Goal: Task Accomplishment & Management: Use online tool/utility

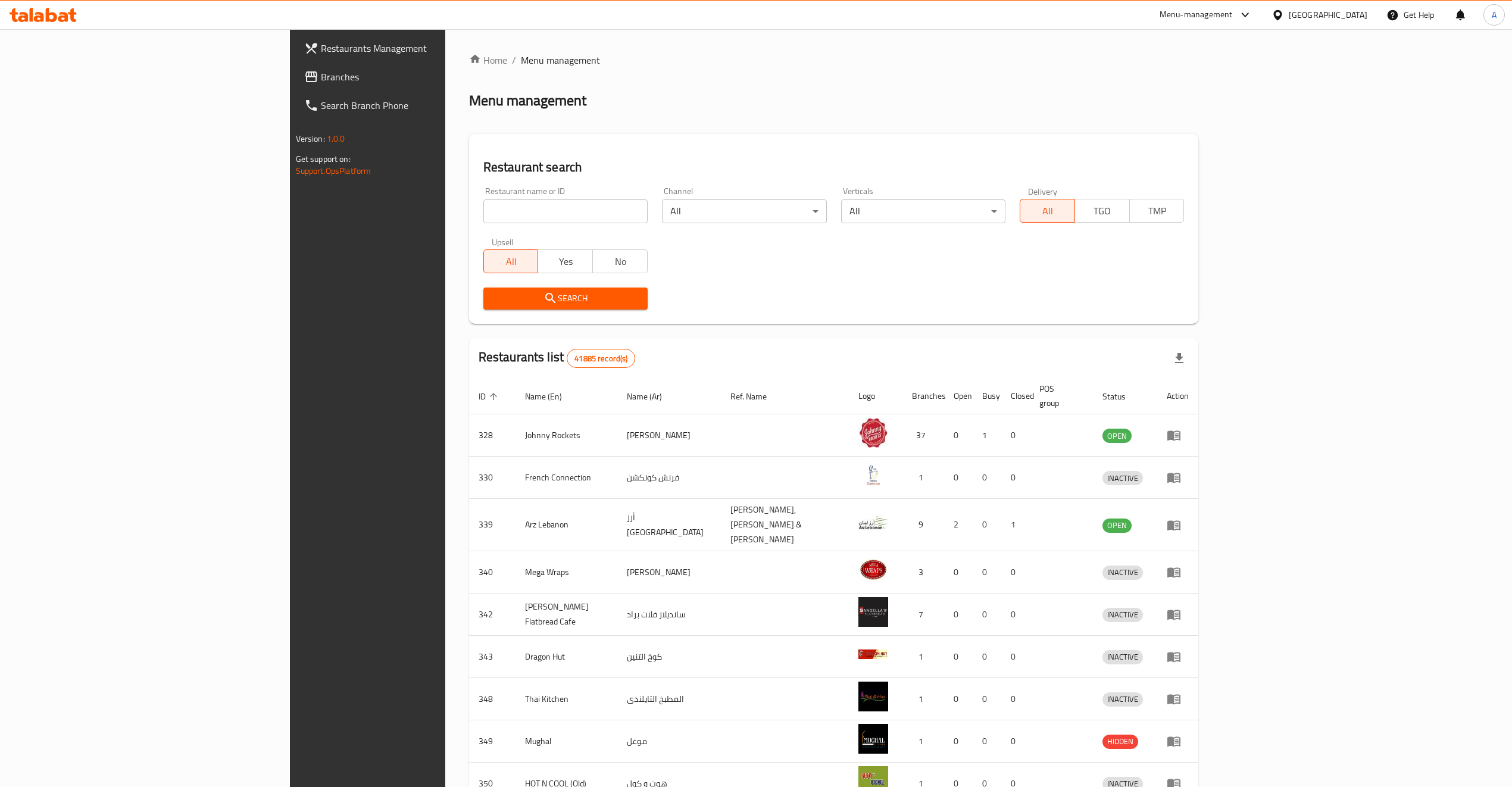
click at [484, 200] on input "search" at bounding box center [566, 212] width 164 height 23
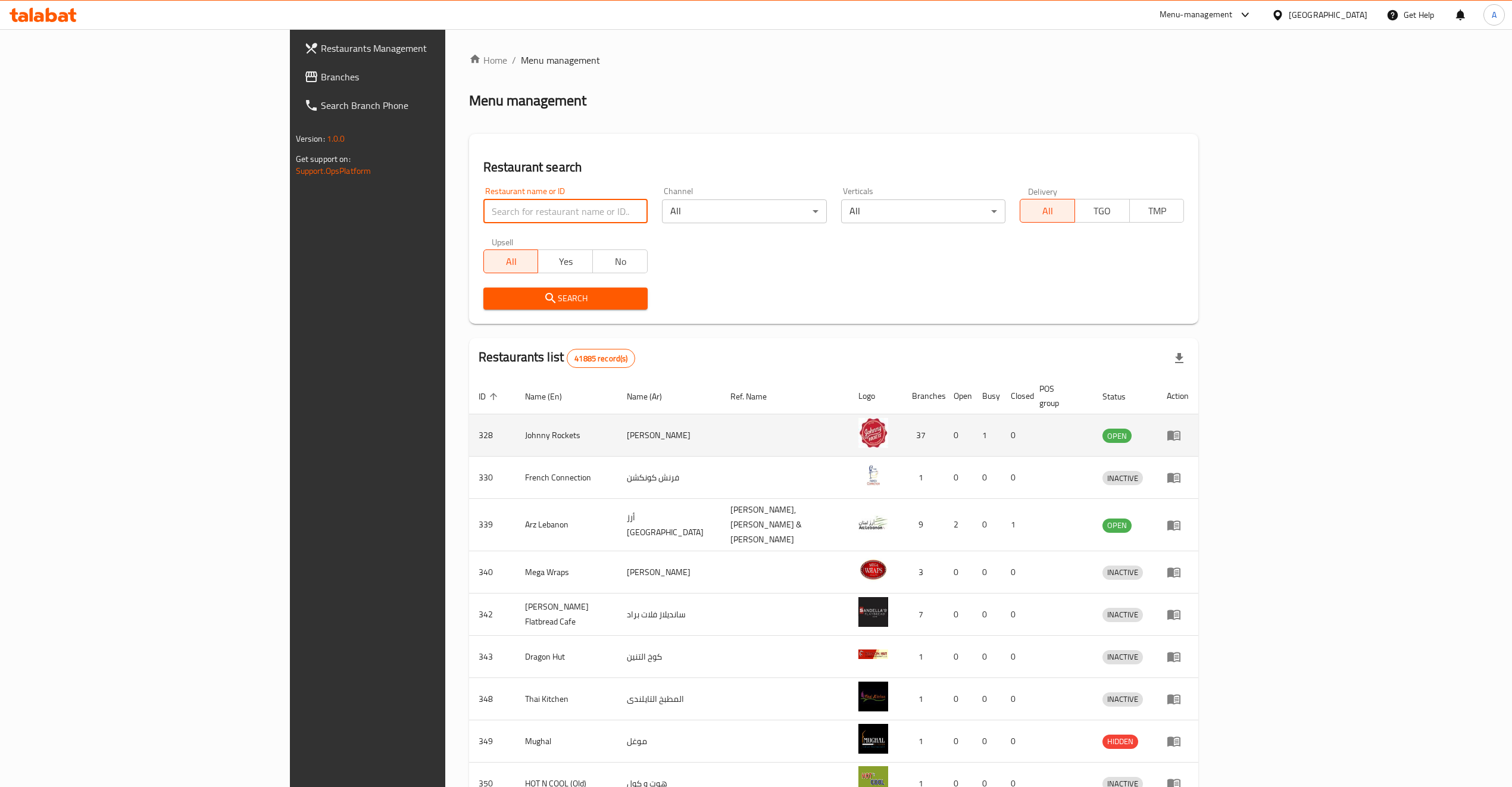
click at [1182, 428] on icon "enhanced table" at bounding box center [1174, 435] width 14 height 14
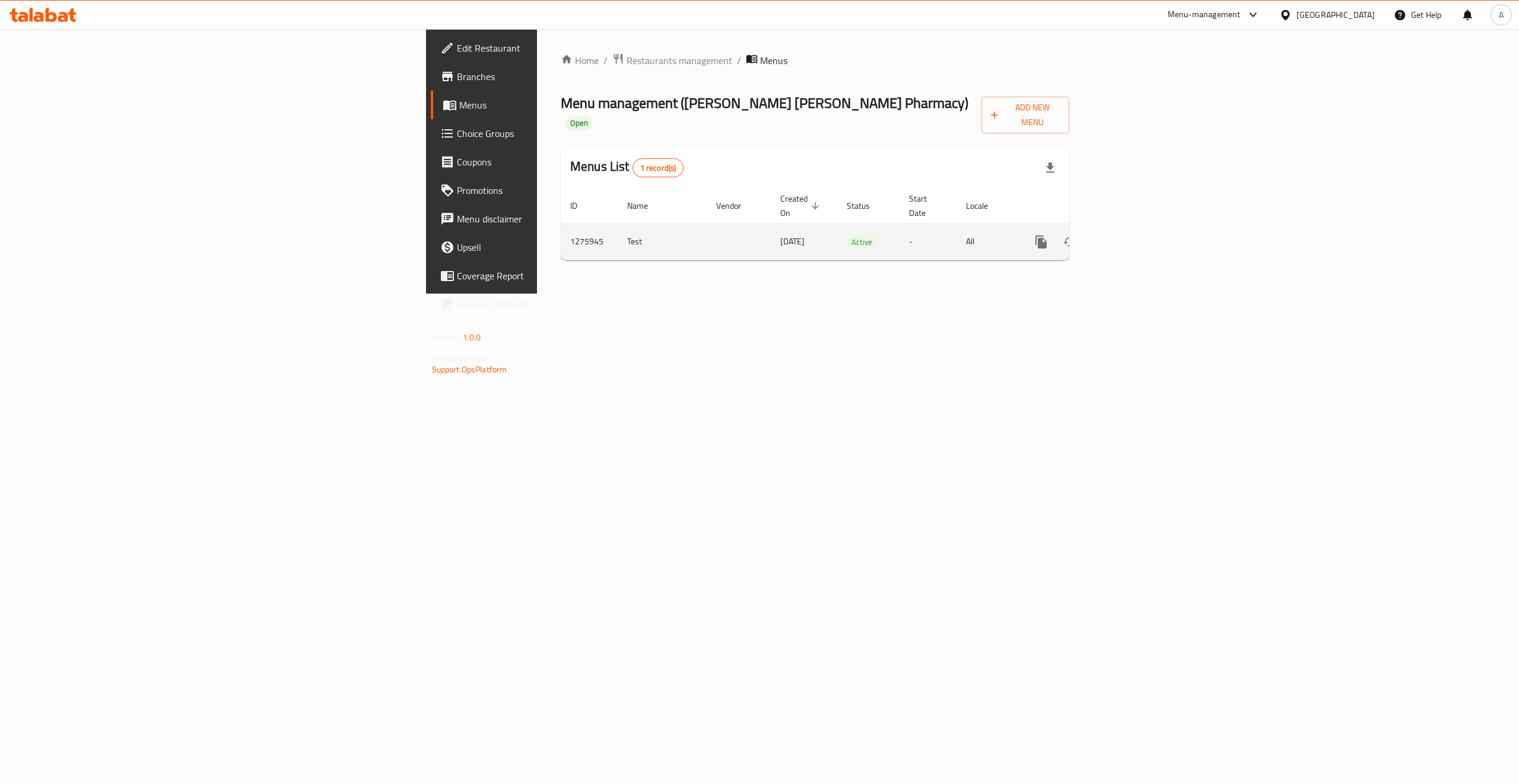
click at [1150, 223] on td "enhanced table" at bounding box center [1084, 241] width 133 height 36
click at [1134, 235] on icon "enhanced table" at bounding box center [1127, 242] width 14 height 14
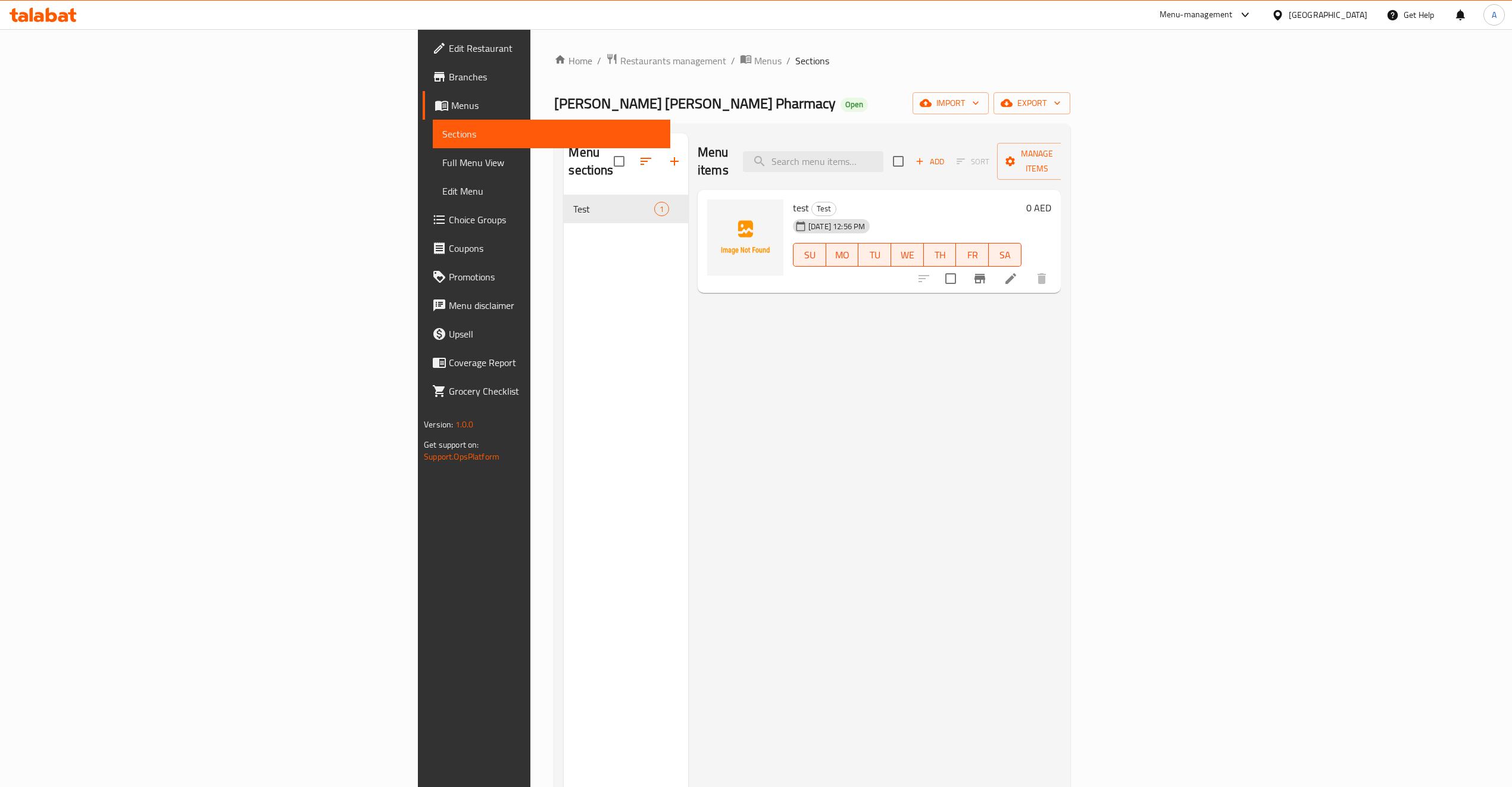
click at [925, 156] on icon "button" at bounding box center [920, 161] width 11 height 11
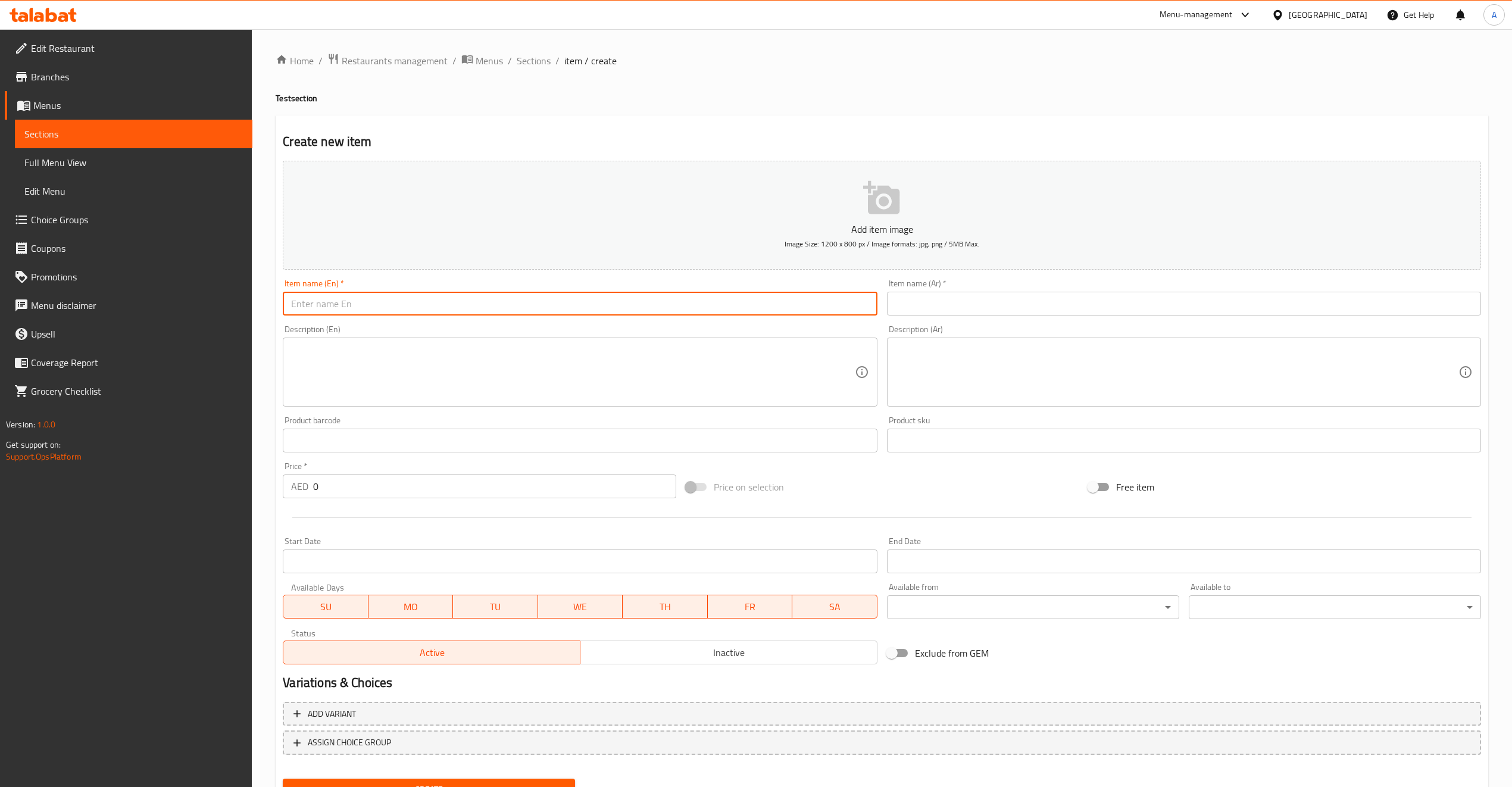
click at [321, 296] on input "text" at bounding box center [580, 303] width 594 height 23
type input "test"
click at [957, 309] on input "text" at bounding box center [1184, 303] width 594 height 23
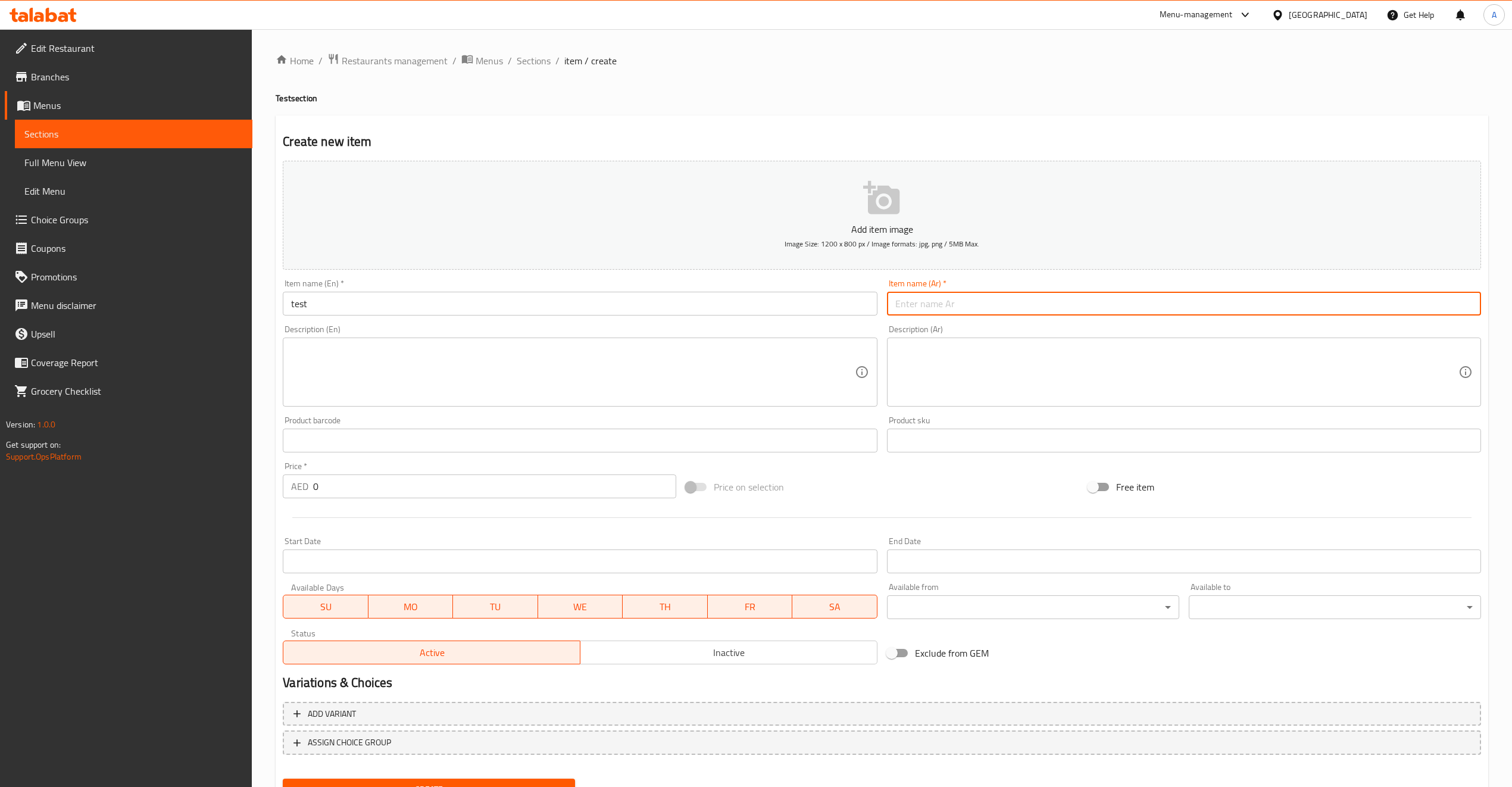
type input "فحص"
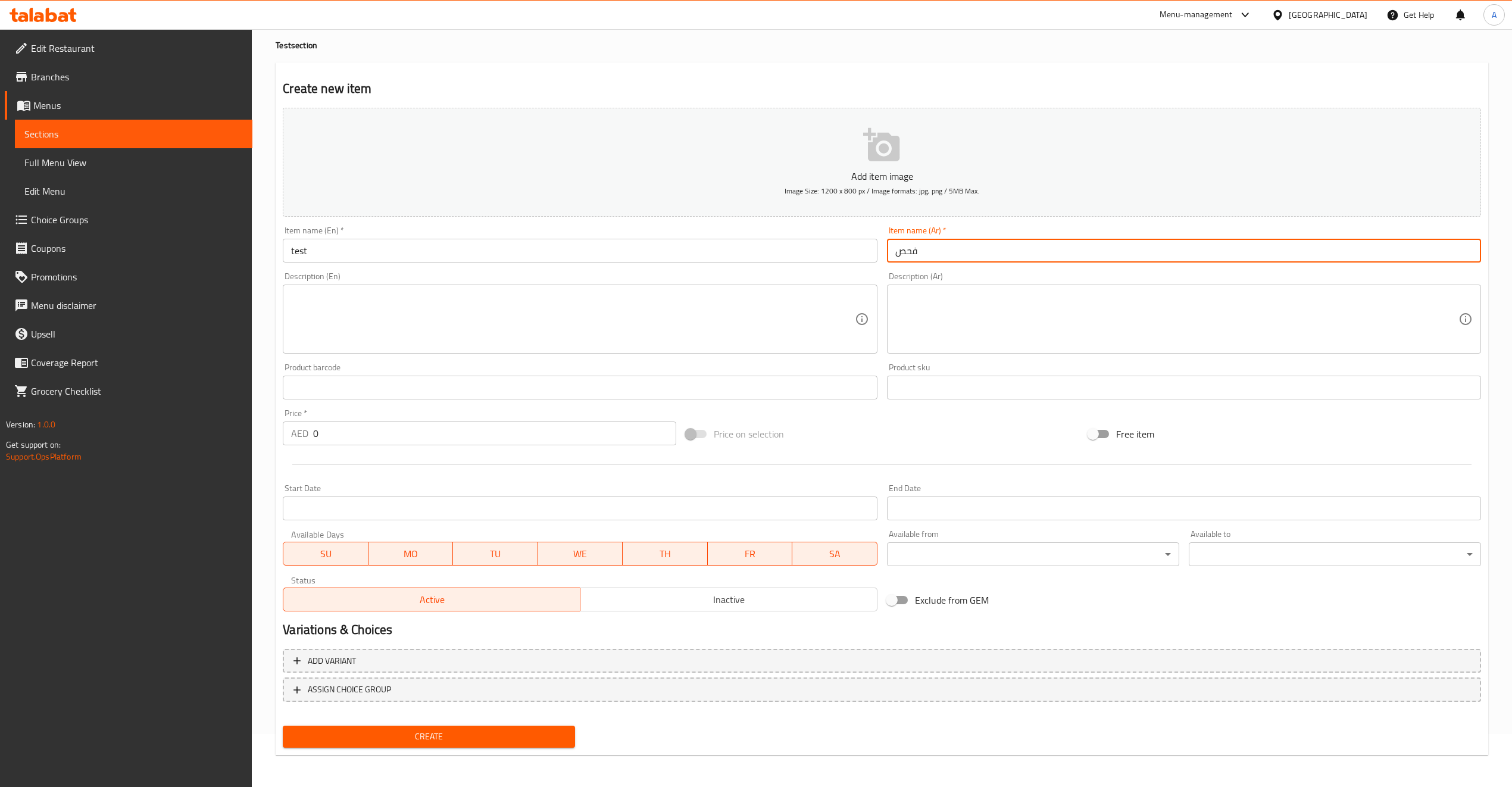
click at [488, 736] on span "Create" at bounding box center [429, 737] width 273 height 15
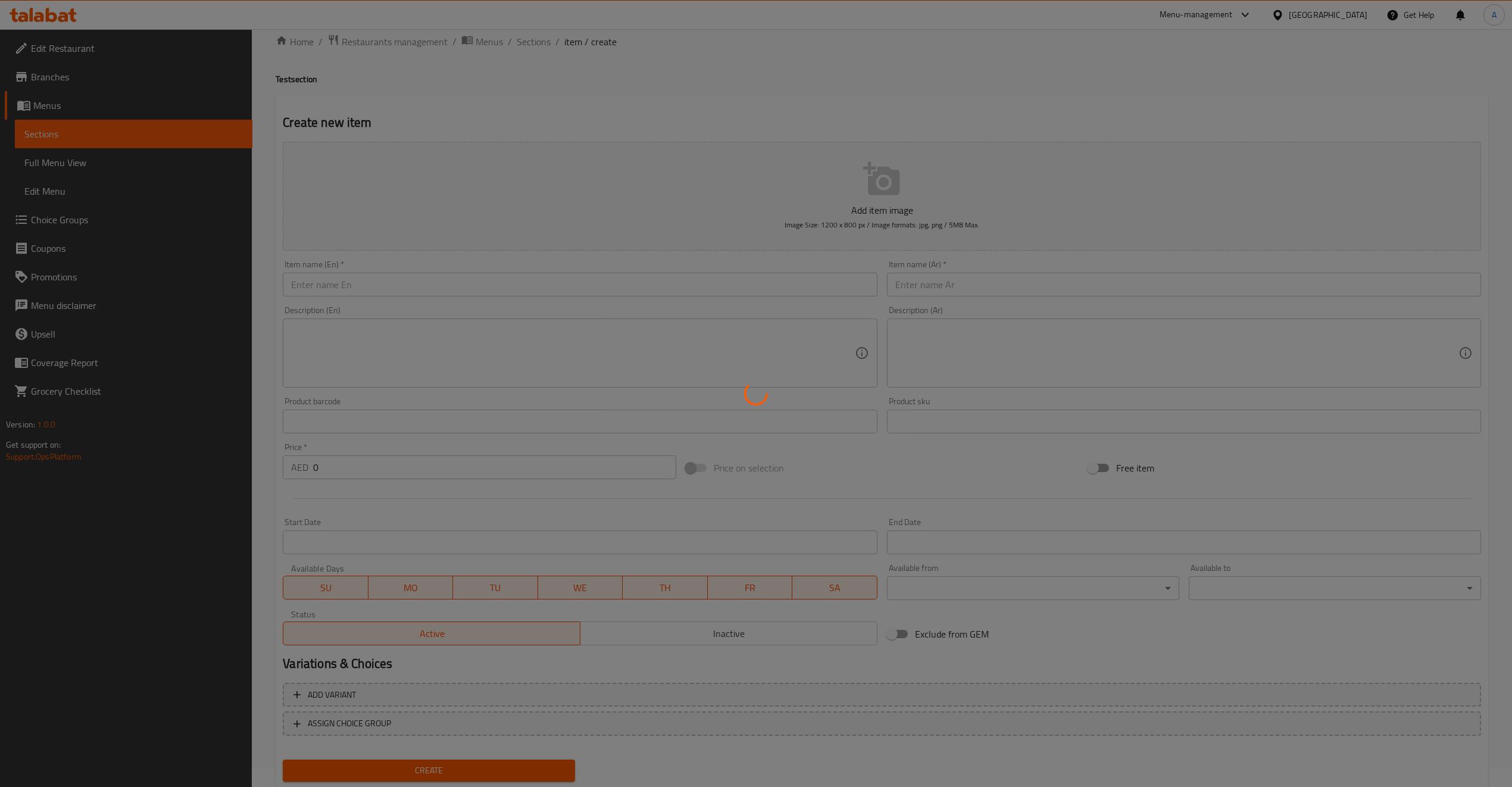
scroll to position [0, 0]
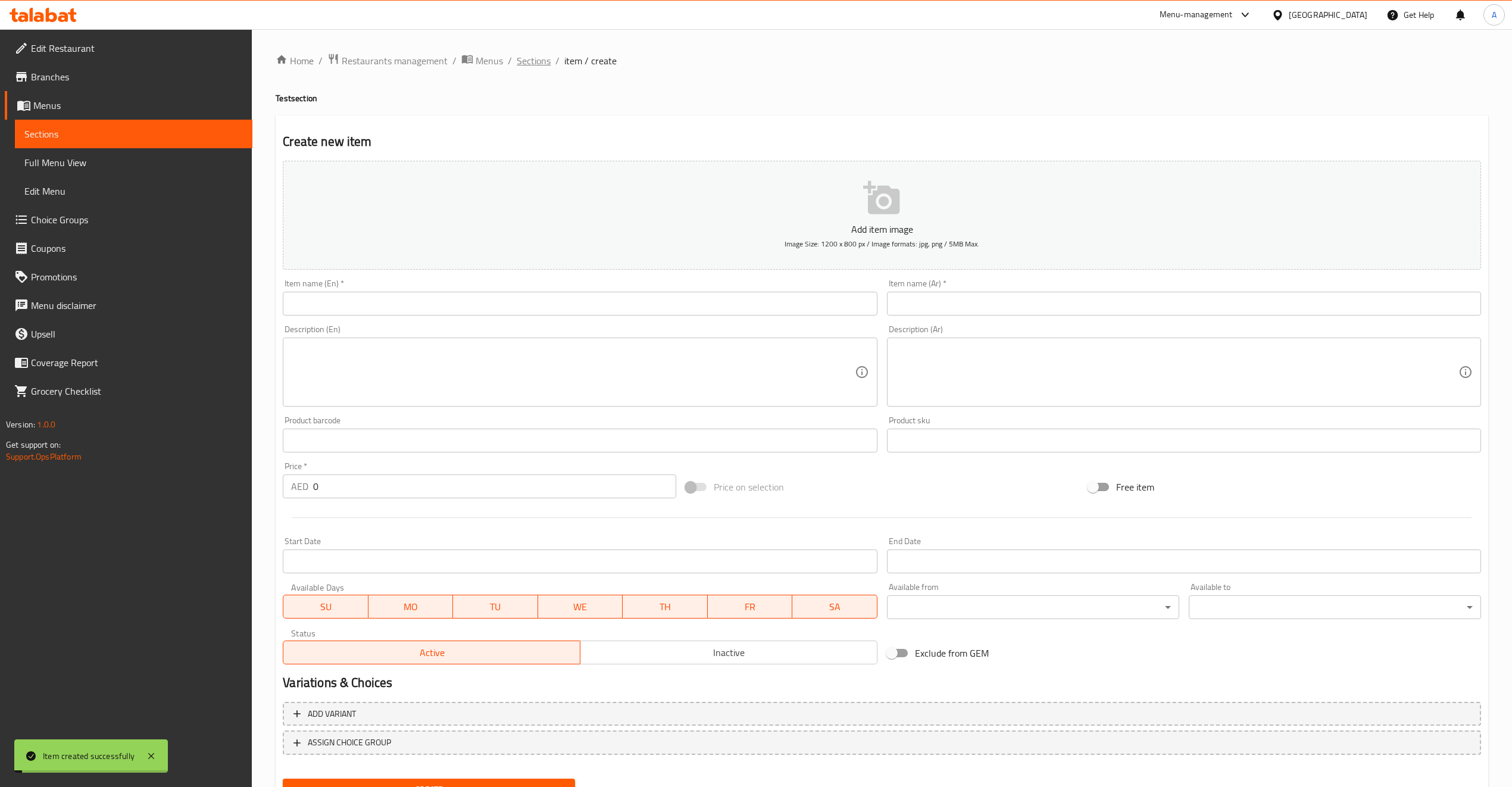
click at [533, 63] on span "Sections" at bounding box center [534, 61] width 34 height 14
